Goal: Task Accomplishment & Management: Manage account settings

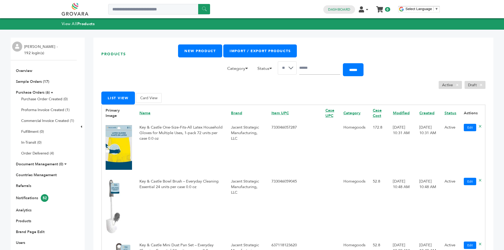
click at [44, 95] on li "Purchase Orders (6) Purchase Order Created (0) Proforma Invoice Created (1) Com…" at bounding box center [43, 123] width 61 height 66
click at [31, 92] on link "Purchase Orders (6)" at bounding box center [33, 92] width 34 height 5
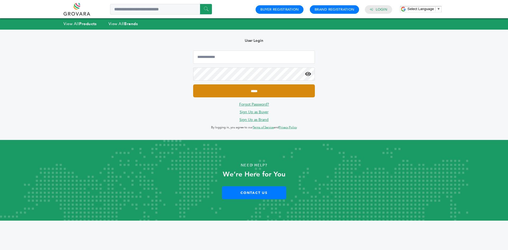
type input "**********"
click at [216, 92] on input "*****" at bounding box center [254, 90] width 122 height 13
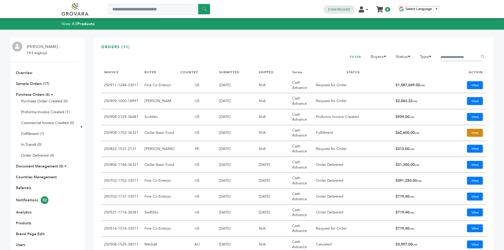
click at [468, 132] on link "View" at bounding box center [475, 133] width 16 height 8
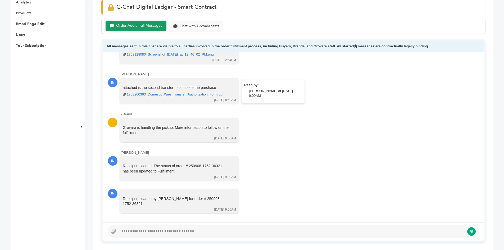
scroll to position [185, 0]
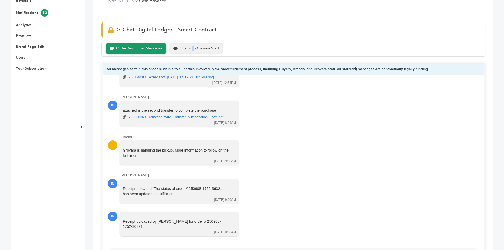
click at [193, 54] on div "Order Audit Trail Messages Chat with Grovara Staff" at bounding box center [293, 49] width 384 height 15
click at [193, 52] on div "Chat with Grovara Staff" at bounding box center [196, 48] width 54 height 10
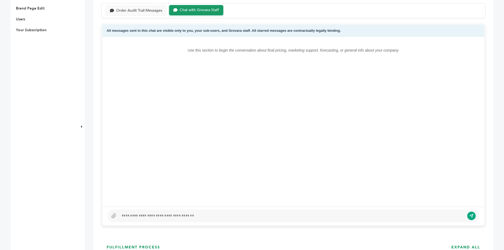
scroll to position [265, 0]
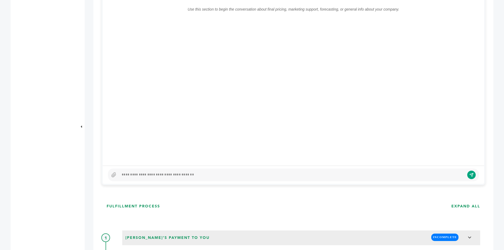
click at [152, 170] on div at bounding box center [293, 175] width 371 height 13
click at [259, 178] on div "**********" at bounding box center [290, 175] width 342 height 6
click at [272, 175] on div "**********" at bounding box center [290, 175] width 342 height 6
click at [289, 180] on div "**********" at bounding box center [293, 175] width 371 height 13
click at [281, 174] on div "**********" at bounding box center [290, 175] width 342 height 6
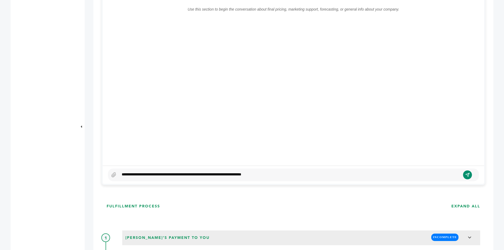
click at [467, 175] on icon "submit" at bounding box center [468, 175] width 4 height 4
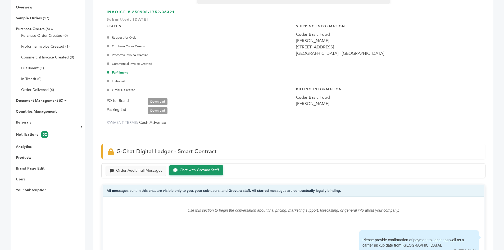
scroll to position [0, 0]
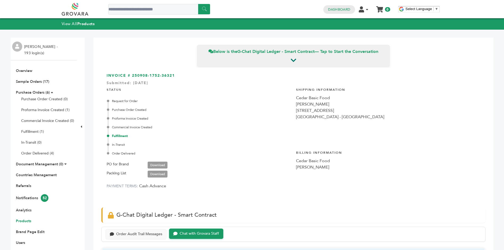
click at [22, 221] on link "Products" at bounding box center [23, 221] width 15 height 5
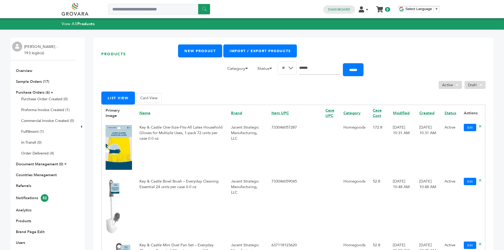
drag, startPoint x: 0, startPoint y: 0, endPoint x: 326, endPoint y: 69, distance: 333.5
click at [326, 69] on input "Search" at bounding box center [319, 67] width 41 height 13
type input "*******"
click at [343, 63] on input "******" at bounding box center [353, 69] width 21 height 13
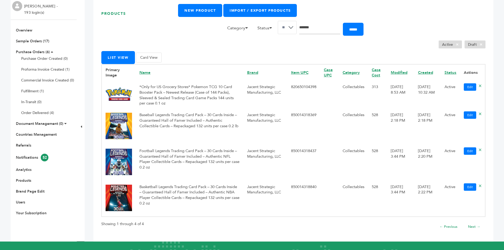
scroll to position [79, 0]
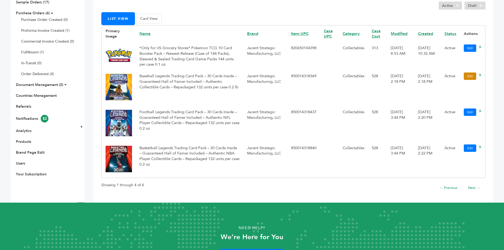
click at [468, 77] on link "Edit" at bounding box center [470, 75] width 12 height 7
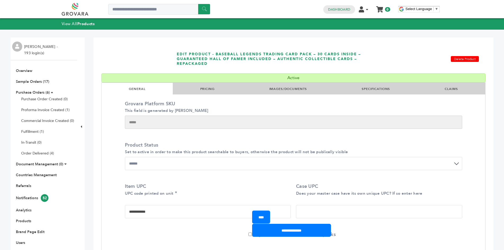
click at [281, 88] on link "IMAGES/DOCUMENTS" at bounding box center [288, 89] width 38 height 4
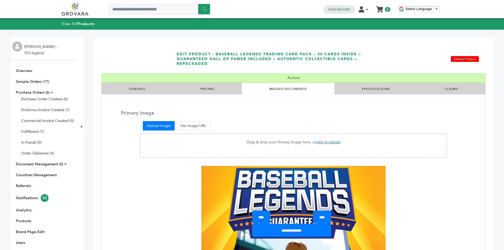
click at [374, 86] on li "SPECIFICATIONS" at bounding box center [375, 89] width 83 height 12
click at [373, 88] on link "SPECIFICATIONS" at bounding box center [376, 89] width 28 height 4
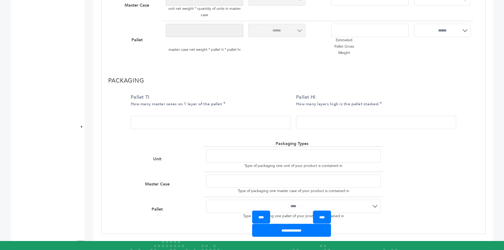
scroll to position [370, 0]
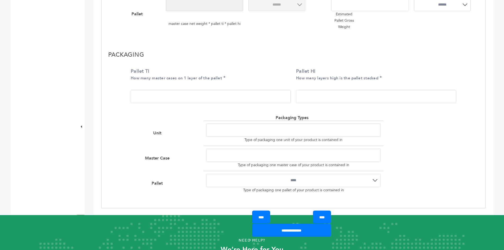
click at [174, 91] on input "Pallet TI How many master cases on 1 layer of the pallet" at bounding box center [211, 96] width 160 height 13
type input "*"
drag, startPoint x: 315, startPoint y: 92, endPoint x: 256, endPoint y: 94, distance: 59.9
click at [269, 94] on div "Pallet TI How many master cases on 1 layer of the pallet * Pallet HI How many l…" at bounding box center [293, 87] width 333 height 46
type input "*"
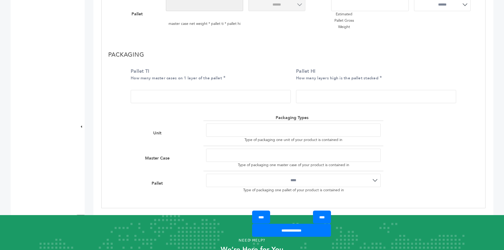
drag, startPoint x: 249, startPoint y: 73, endPoint x: 251, endPoint y: 111, distance: 38.2
click at [249, 72] on label "Pallet TI How many master cases on 1 layer of the pallet" at bounding box center [209, 74] width 157 height 13
click at [249, 90] on input "*" at bounding box center [211, 96] width 160 height 13
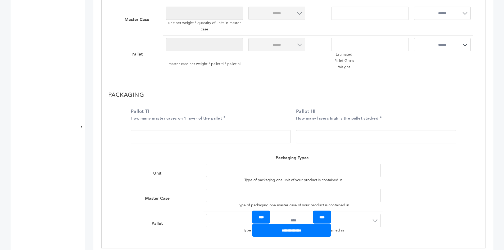
scroll to position [265, 0]
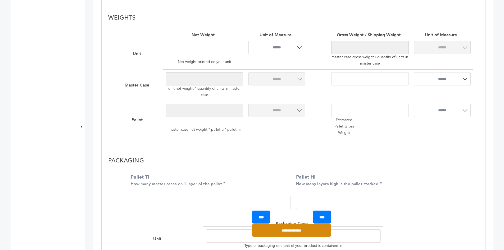
click at [287, 230] on input "**********" at bounding box center [291, 230] width 79 height 13
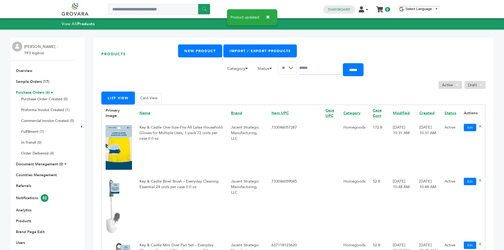
click at [35, 93] on link "Purchase Orders (6)" at bounding box center [33, 92] width 34 height 5
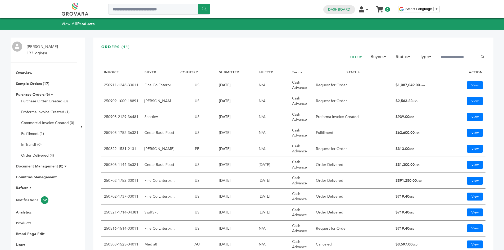
click at [467, 184] on td "View" at bounding box center [467, 181] width 35 height 16
click at [468, 183] on link "View" at bounding box center [475, 181] width 16 height 8
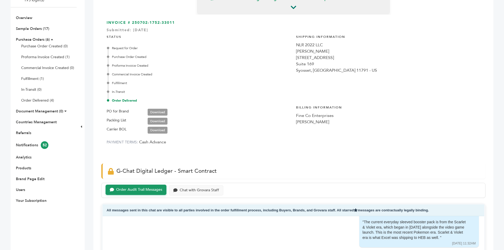
scroll to position [132, 0]
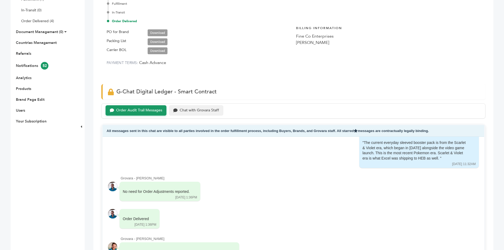
click at [194, 108] on div "Chat with Grovara Staff" at bounding box center [199, 110] width 39 height 4
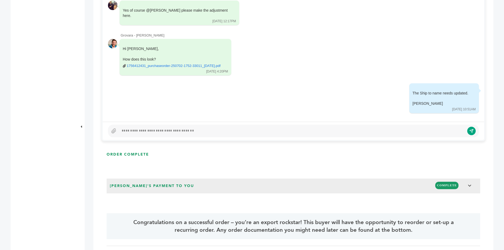
scroll to position [2074, 0]
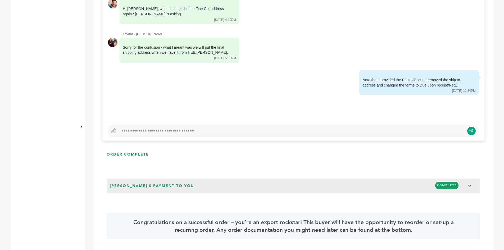
click at [270, 131] on div at bounding box center [291, 131] width 345 height 6
click at [208, 132] on div "**********" at bounding box center [290, 131] width 342 height 6
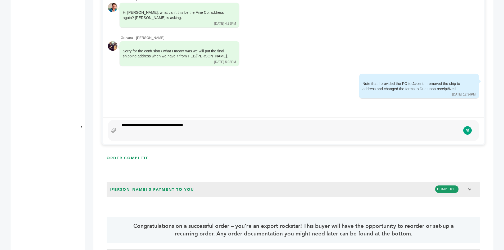
scroll to position [308, 0]
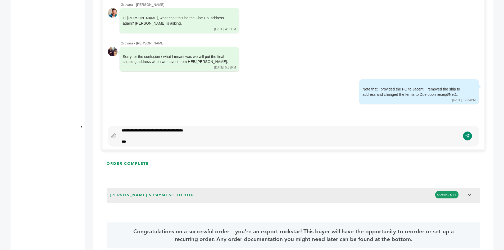
click at [470, 133] on button "submit" at bounding box center [467, 135] width 9 height 9
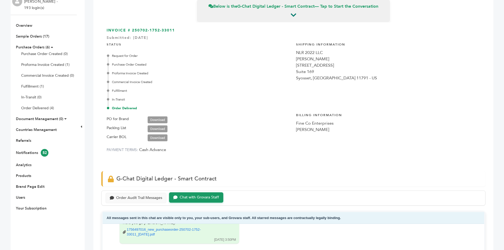
scroll to position [0, 0]
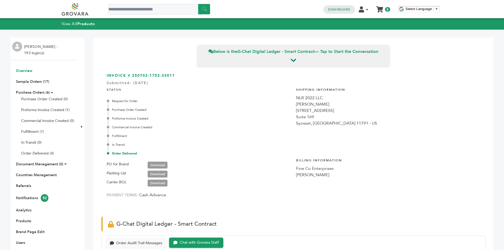
click at [23, 73] on link "Overview" at bounding box center [24, 70] width 16 height 5
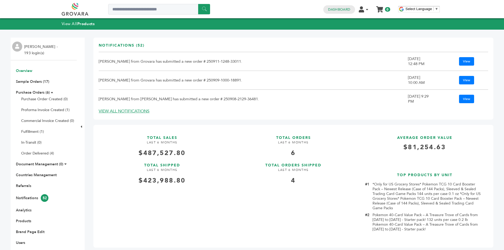
click at [38, 96] on li "Purchase Orders (6) Purchase Order Created (0) Proforma Invoice Created (1) Com…" at bounding box center [43, 123] width 61 height 66
click at [36, 94] on link "Purchase Orders (6)" at bounding box center [33, 92] width 34 height 5
